Goal: Task Accomplishment & Management: Use online tool/utility

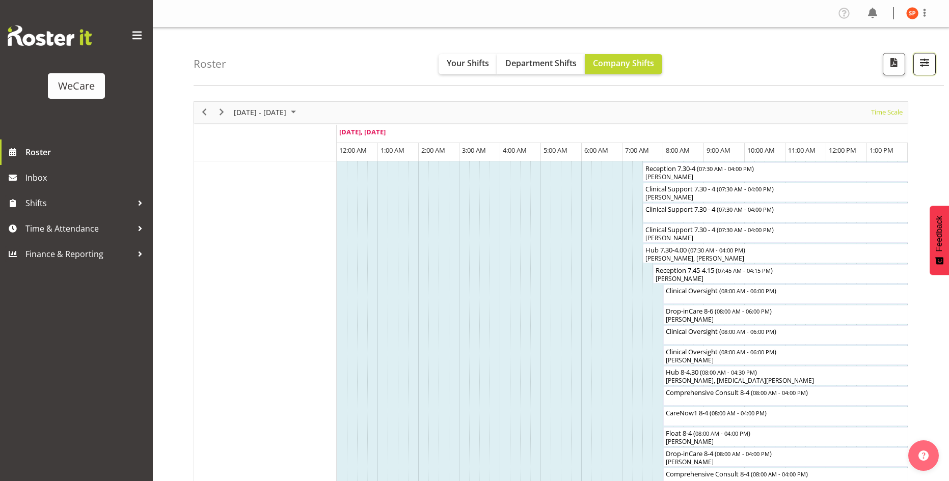
click at [929, 68] on span "button" at bounding box center [924, 62] width 13 height 13
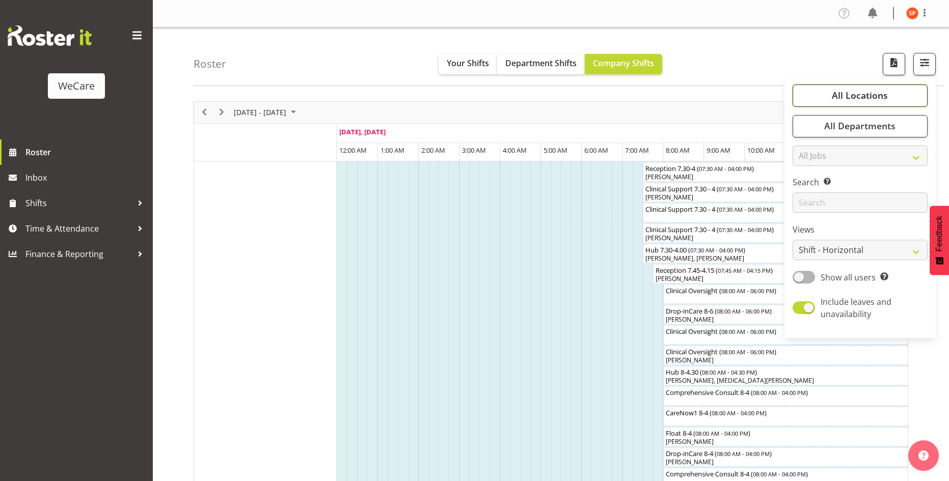
click at [889, 93] on button "All Locations" at bounding box center [860, 96] width 135 height 22
click at [828, 93] on button "All Locations" at bounding box center [860, 96] width 135 height 22
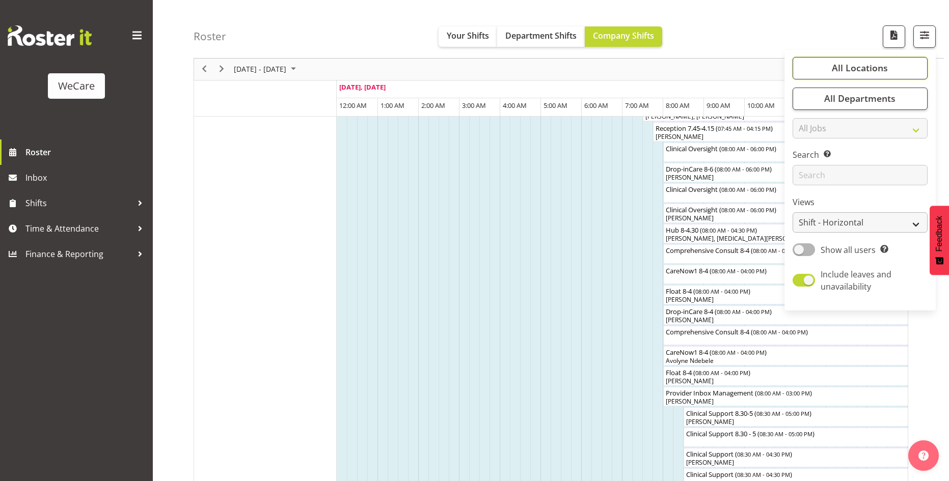
scroll to position [153, 0]
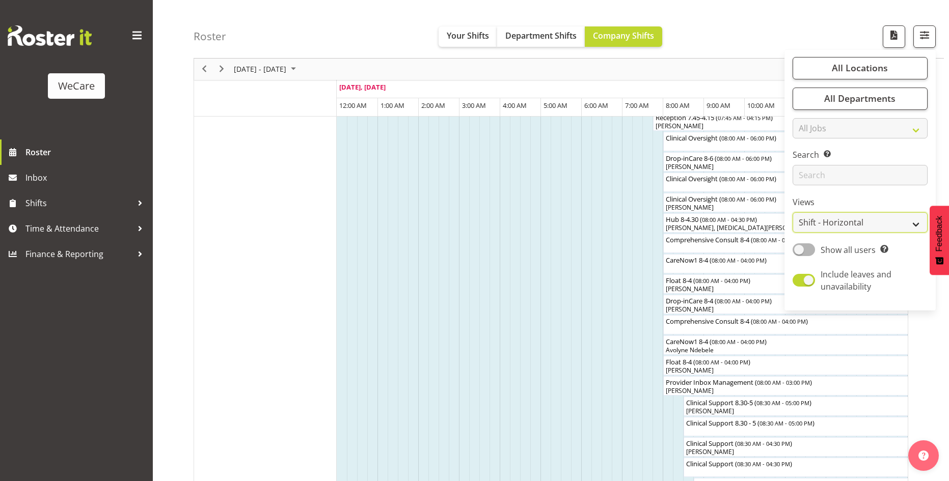
click at [866, 229] on select "Staff Role Shift - Horizontal Shift - Vertical Staff - Location" at bounding box center [860, 223] width 135 height 20
click at [793, 213] on select "Staff Role Shift - Horizontal Shift - Vertical Staff - Location" at bounding box center [860, 223] width 135 height 20
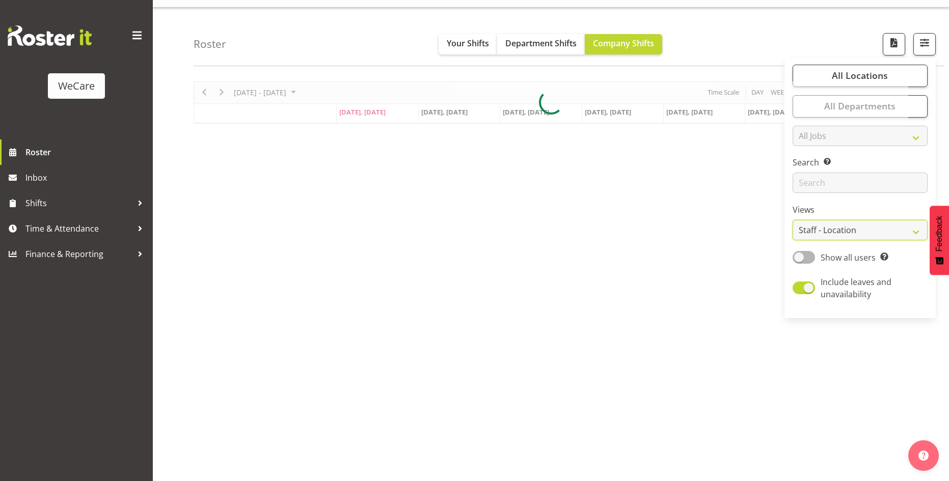
scroll to position [20, 0]
click at [268, 32] on div "Roster Your Shifts Department Shifts Company Shifts All Locations Clear Busines…" at bounding box center [569, 37] width 750 height 59
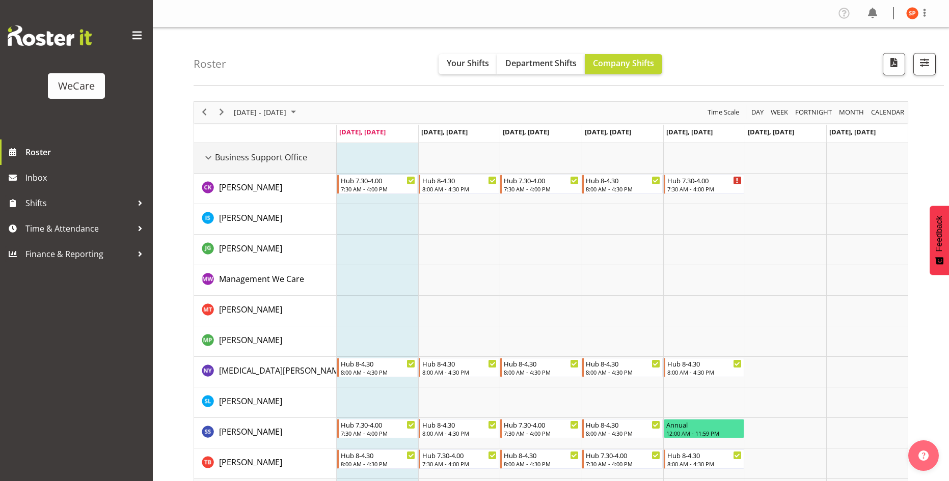
click at [211, 157] on div "Business Support Office resource" at bounding box center [208, 157] width 13 height 13
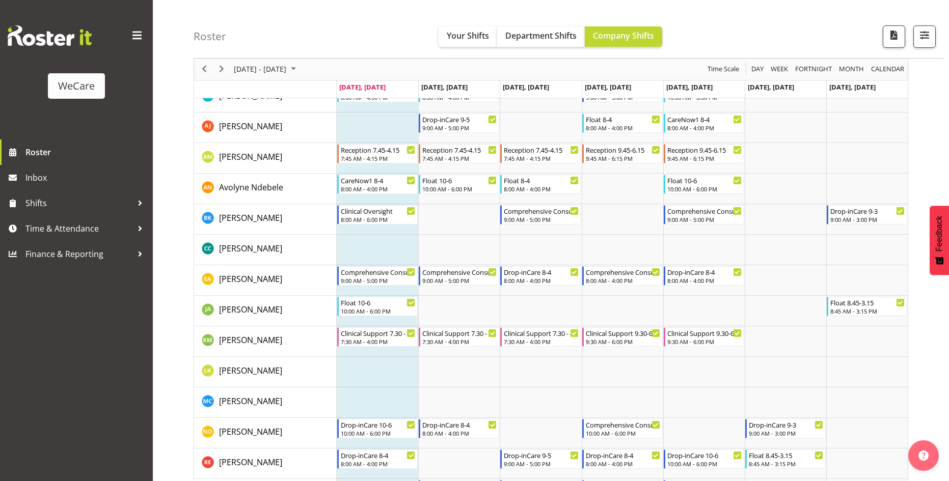
scroll to position [102, 0]
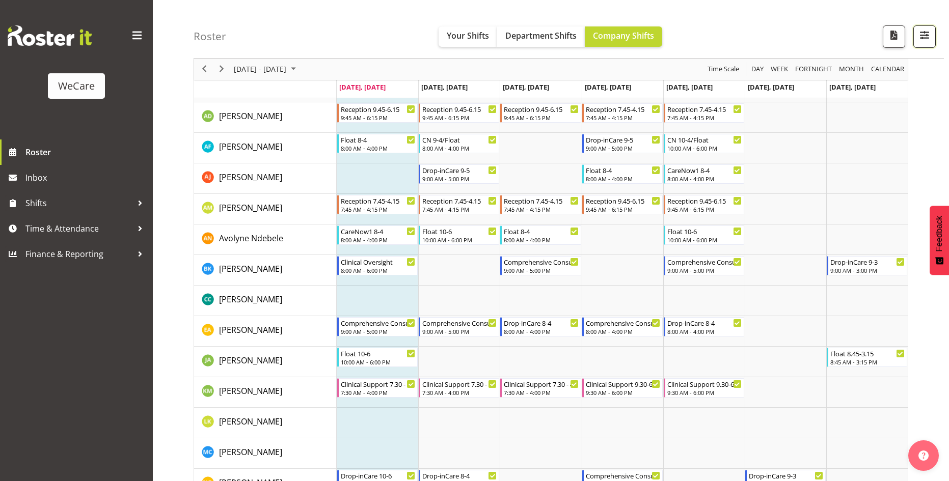
click at [930, 40] on span "button" at bounding box center [924, 35] width 13 height 13
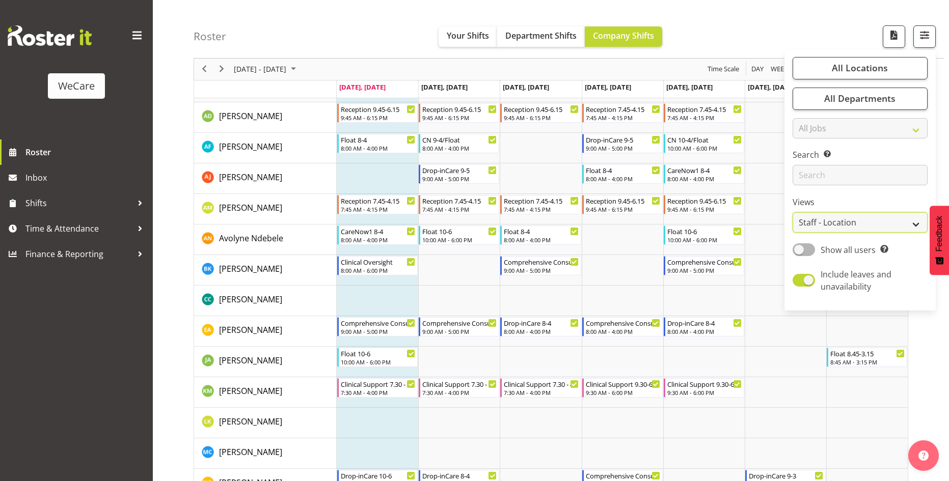
click at [824, 220] on select "Staff Role Shift - Horizontal Shift - Vertical Staff - Location" at bounding box center [860, 223] width 135 height 20
click at [793, 213] on select "Staff Role Shift - Horizontal Shift - Vertical Staff - Location" at bounding box center [860, 223] width 135 height 20
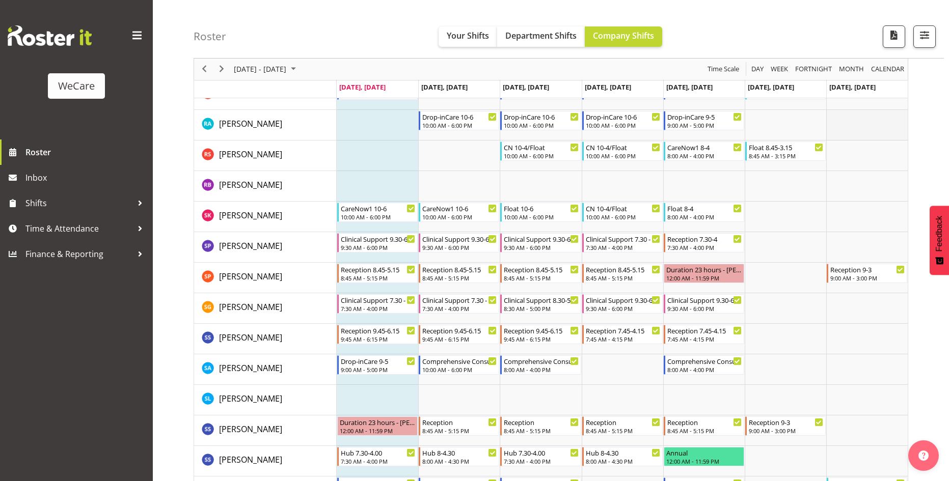
scroll to position [1341, 0]
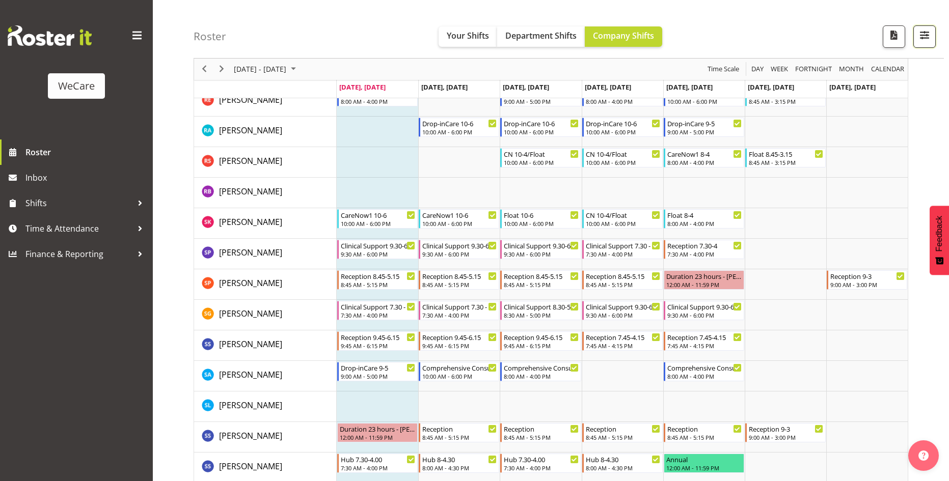
click at [924, 32] on span "button" at bounding box center [924, 35] width 13 height 13
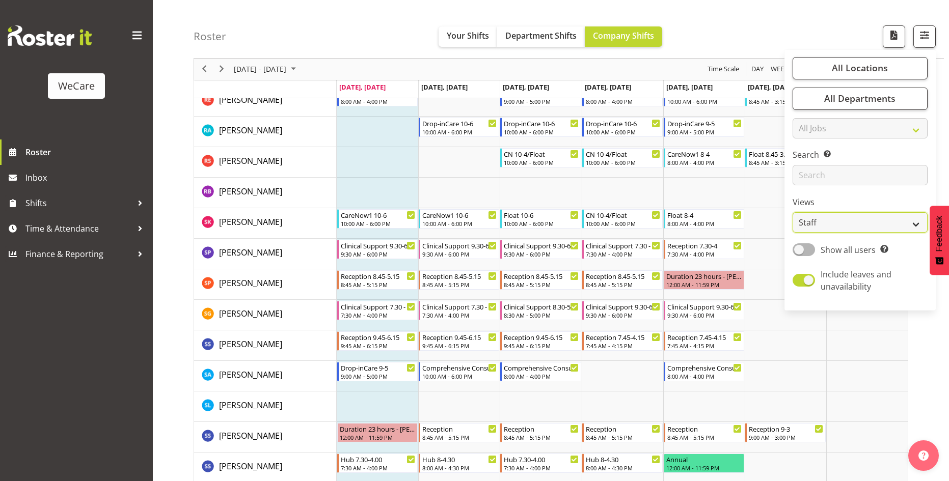
click at [857, 220] on select "Staff Role Shift - Horizontal Shift - Vertical Staff - Location" at bounding box center [860, 223] width 135 height 20
select select "location"
click at [793, 213] on select "Staff Role Shift - Horizontal Shift - Vertical Staff - Location" at bounding box center [860, 223] width 135 height 20
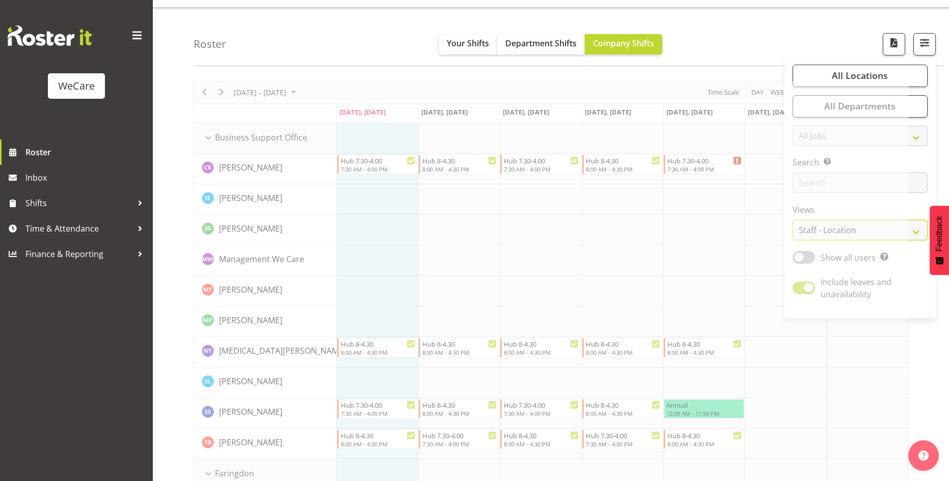
scroll to position [1341, 0]
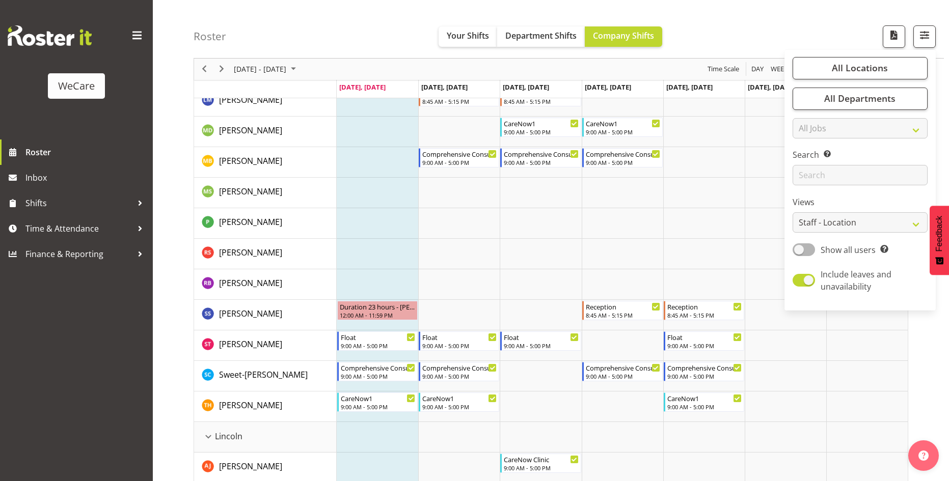
click at [776, 36] on div "Roster Your Shifts Department Shifts Company Shifts All Locations Clear Busines…" at bounding box center [569, 29] width 750 height 59
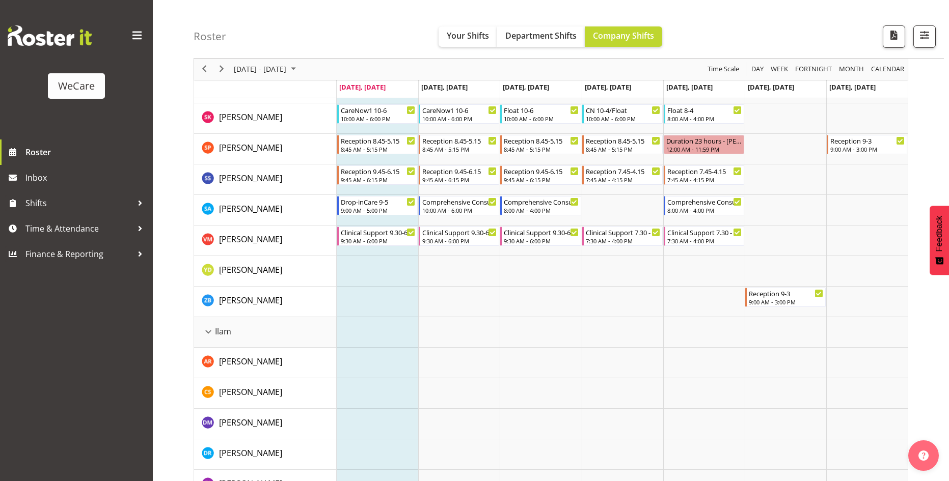
scroll to position [882, 0]
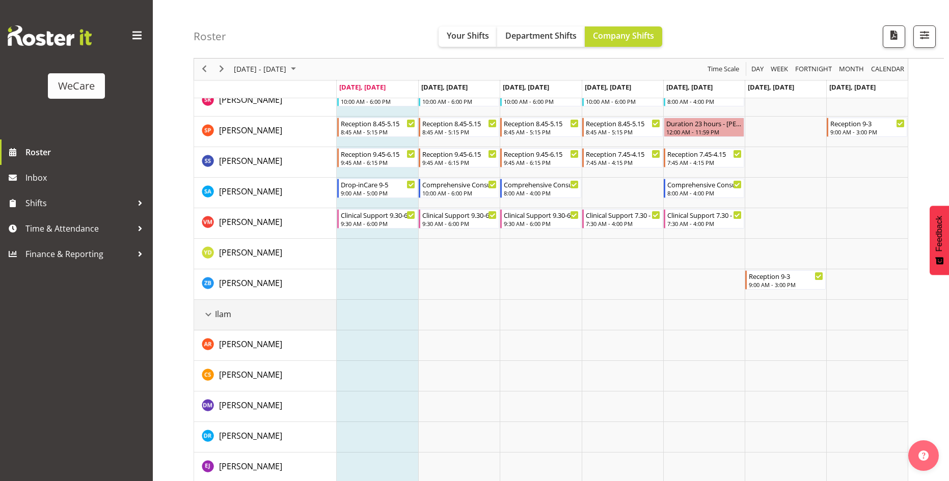
drag, startPoint x: 208, startPoint y: 313, endPoint x: 241, endPoint y: 316, distance: 33.3
click at [208, 313] on div "Ilam resource" at bounding box center [208, 314] width 13 height 13
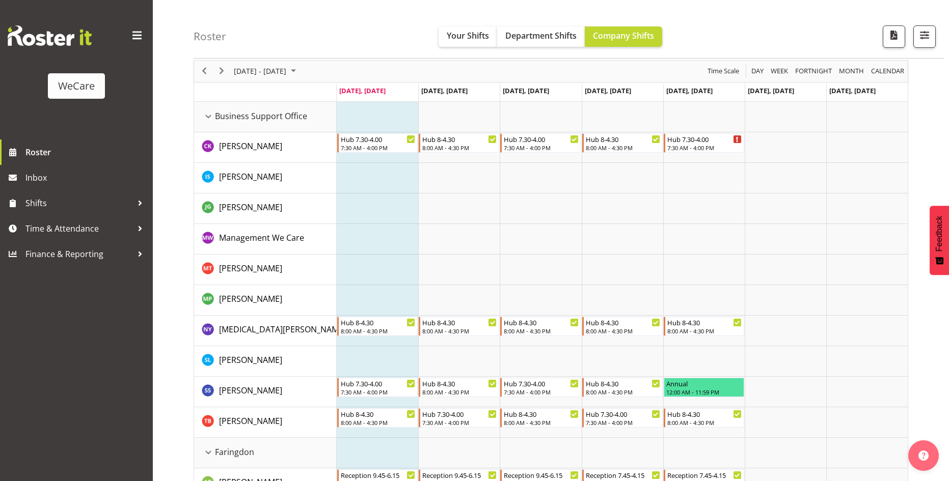
scroll to position [0, 0]
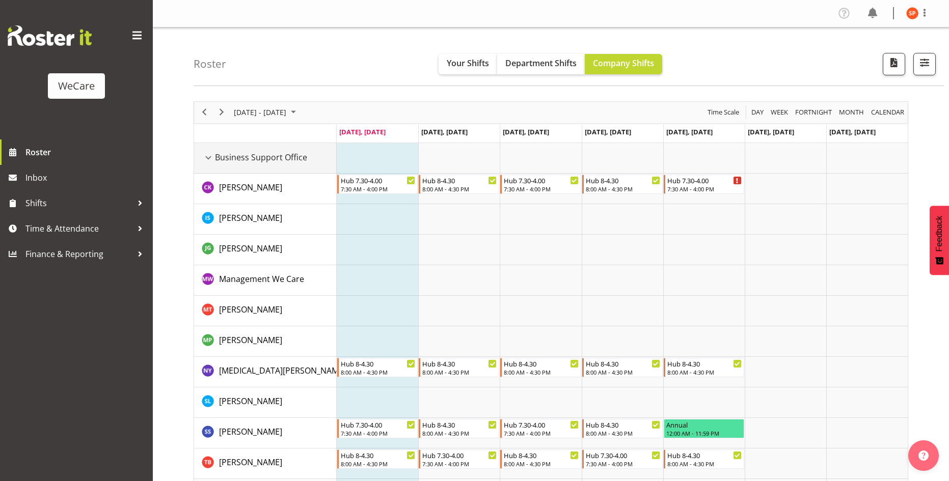
click at [207, 162] on div "Business Support Office resource" at bounding box center [208, 157] width 13 height 13
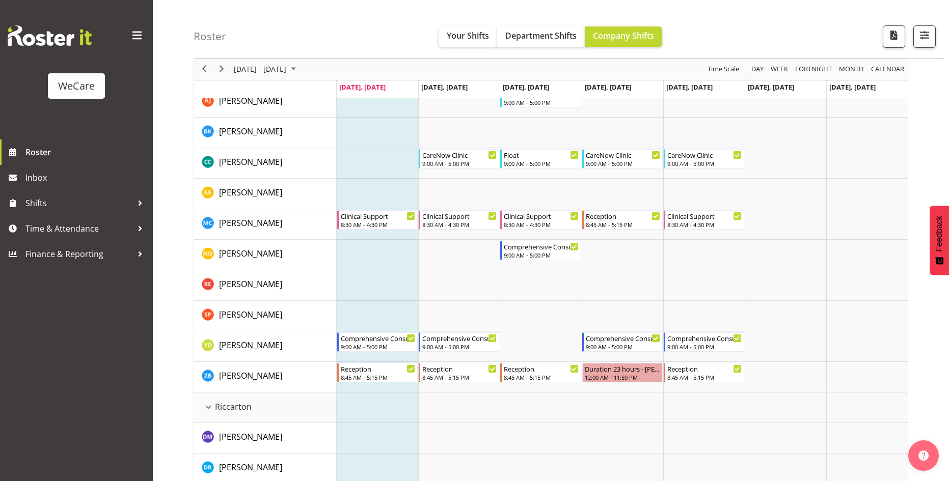
scroll to position [866, 0]
